Goal: Use online tool/utility: Utilize a website feature to perform a specific function

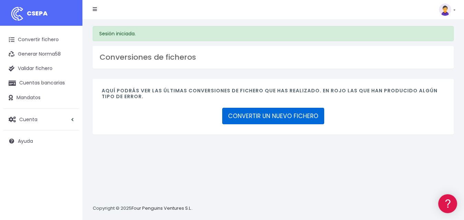
click at [235, 122] on link "CONVERTIR UN NUEVO FICHERO" at bounding box center [273, 116] width 102 height 16
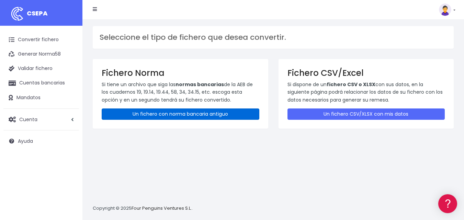
click at [236, 117] on link "Un fichero con norma bancaria antiguo" at bounding box center [181, 114] width 158 height 11
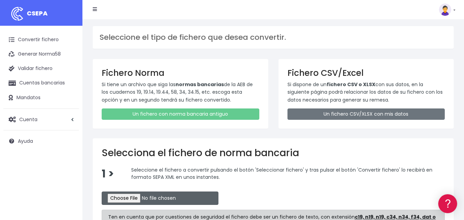
click at [129, 196] on input "file" at bounding box center [160, 198] width 117 height 13
type input "C:\fakepath\REMESA BK 04 09 2025.N19"
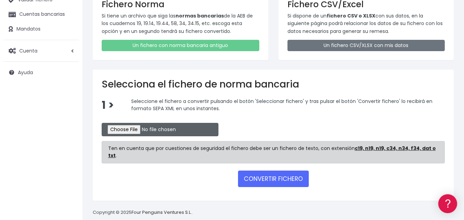
scroll to position [72, 0]
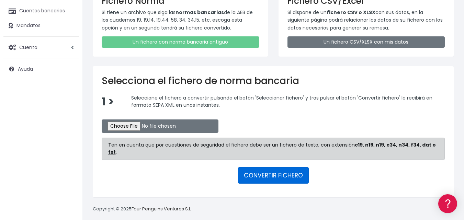
click at [265, 169] on button "CONVERTIR FICHERO" at bounding box center [273, 175] width 71 height 16
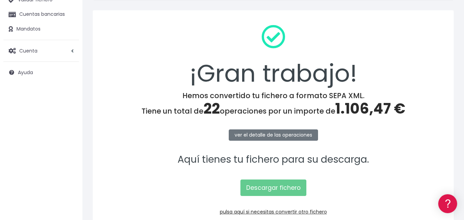
scroll to position [103, 0]
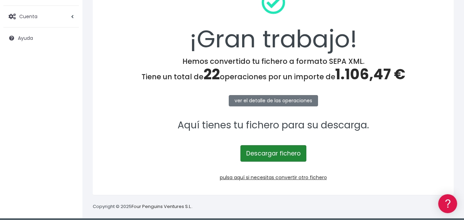
click at [289, 155] on link "Descargar fichero" at bounding box center [273, 153] width 66 height 16
